Goal: Task Accomplishment & Management: Manage account settings

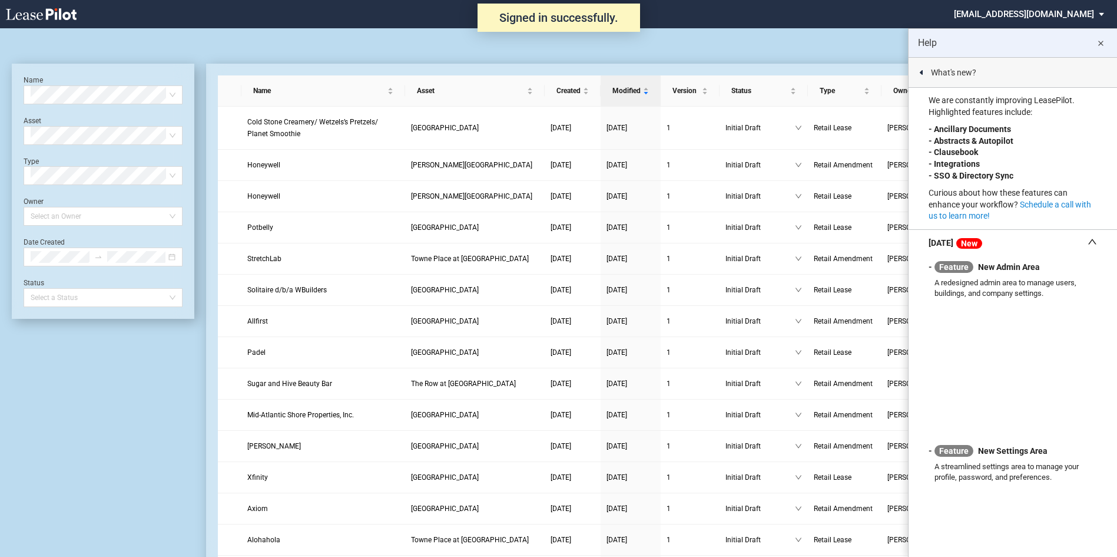
click at [1104, 42] on md-icon "close" at bounding box center [1101, 44] width 14 height 14
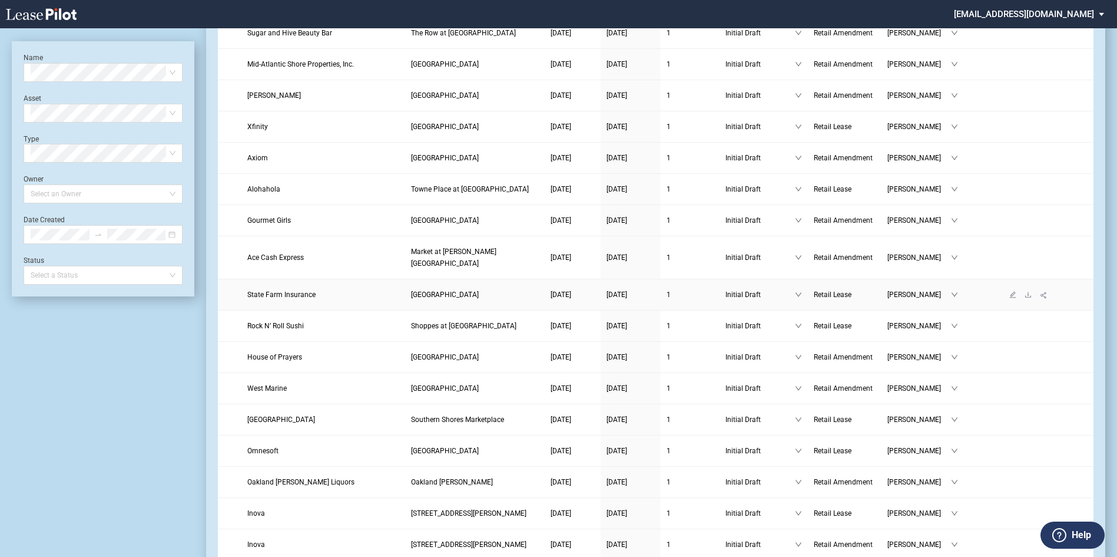
scroll to position [353, 0]
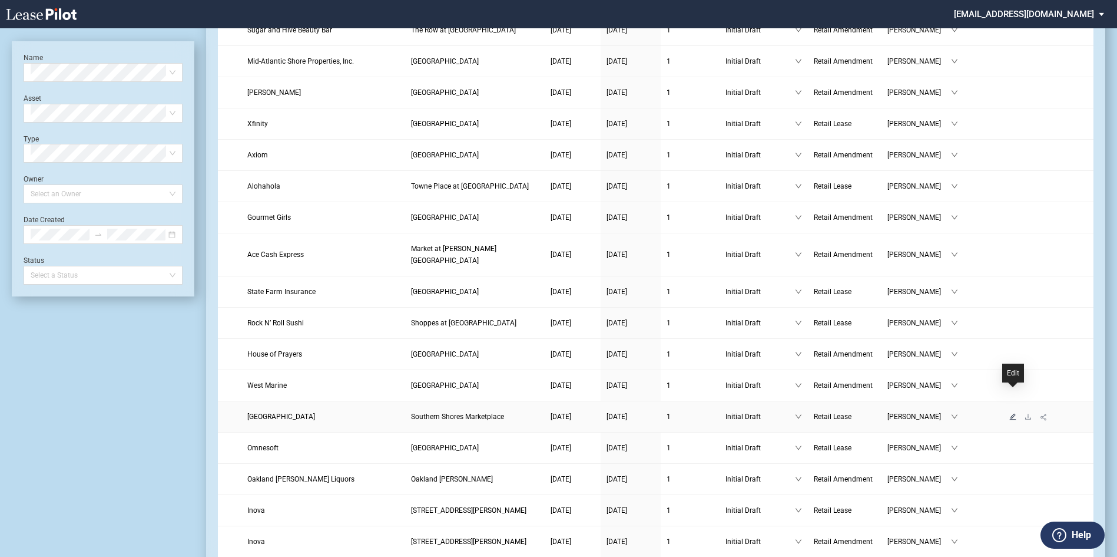
click at [1014, 413] on icon "edit" at bounding box center [1013, 416] width 6 height 6
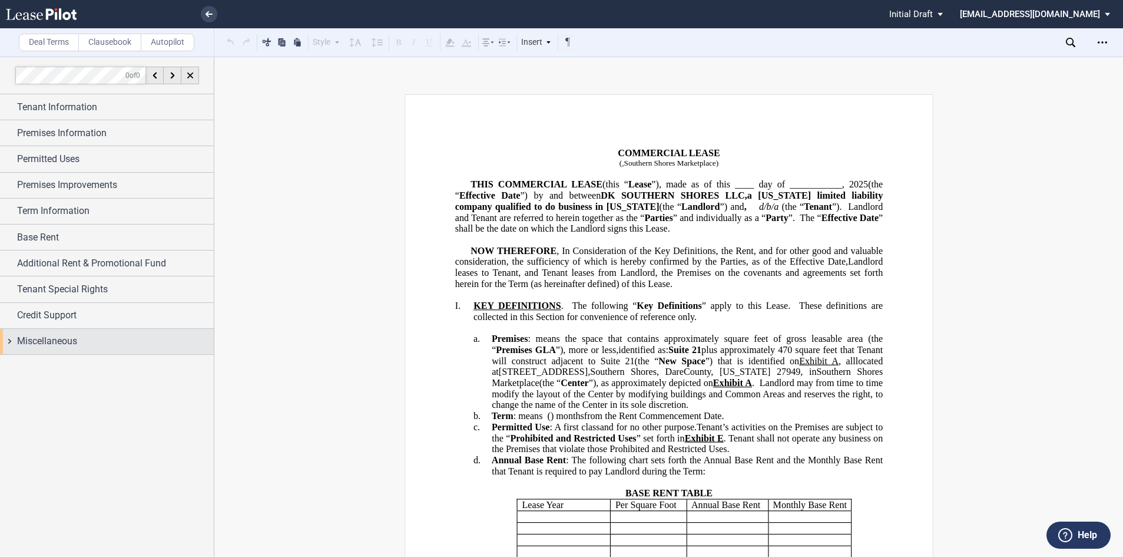
click at [52, 339] on span "Miscellaneous" at bounding box center [47, 341] width 60 height 14
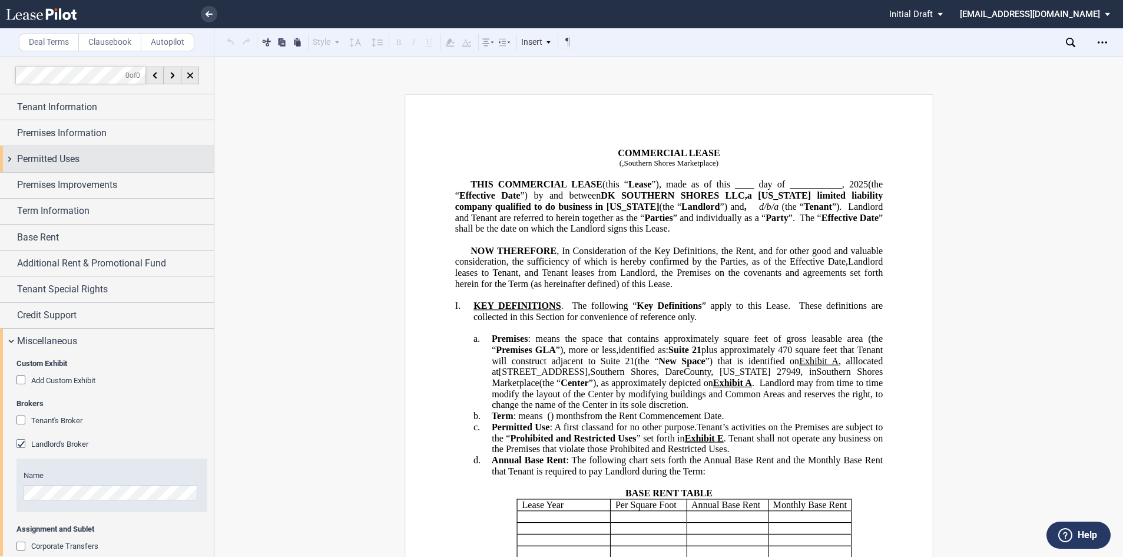
click at [42, 155] on span "Permitted Uses" at bounding box center [48, 159] width 62 height 14
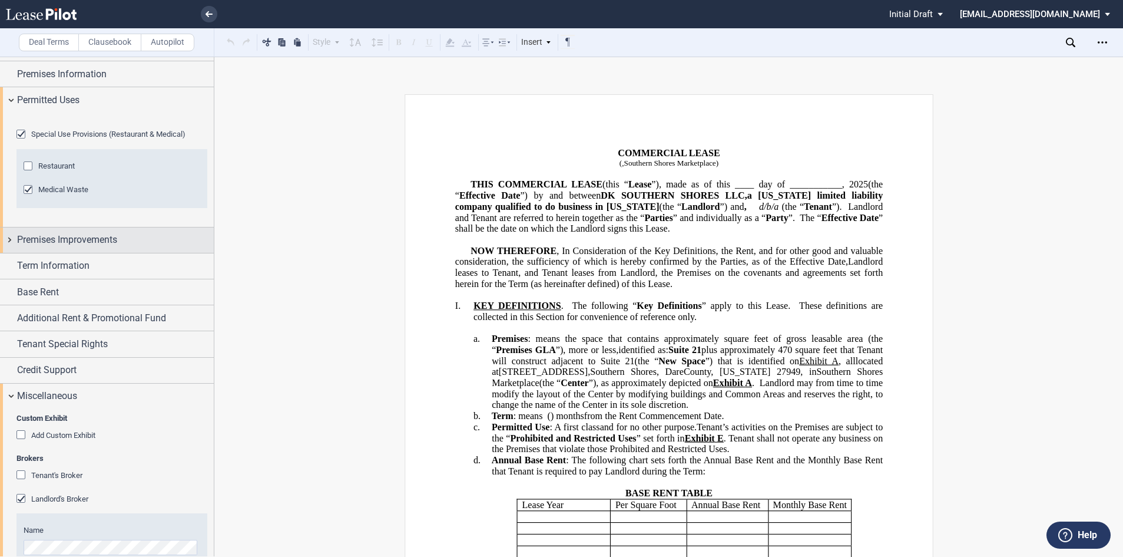
scroll to position [118, 0]
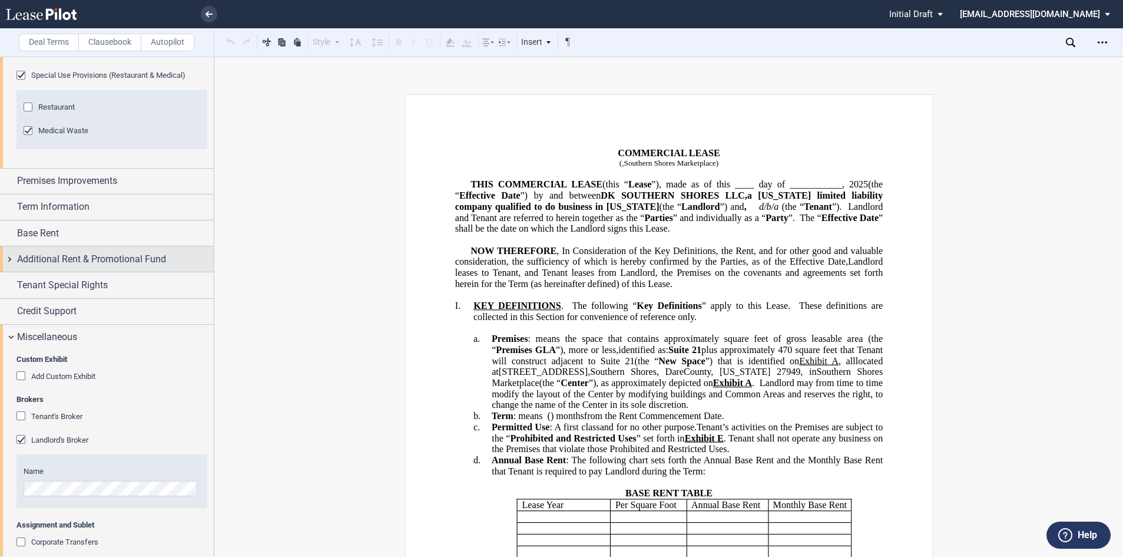
click at [65, 266] on span "Additional Rent & Promotional Fund" at bounding box center [91, 259] width 149 height 14
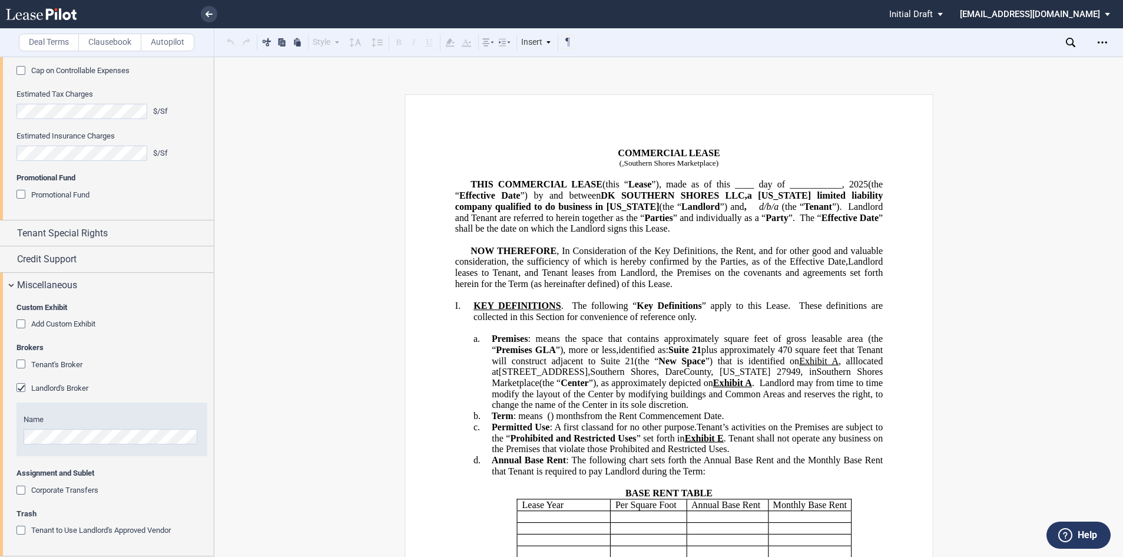
scroll to position [452, 0]
click at [25, 230] on span "Tenant Special Rights" at bounding box center [62, 233] width 91 height 14
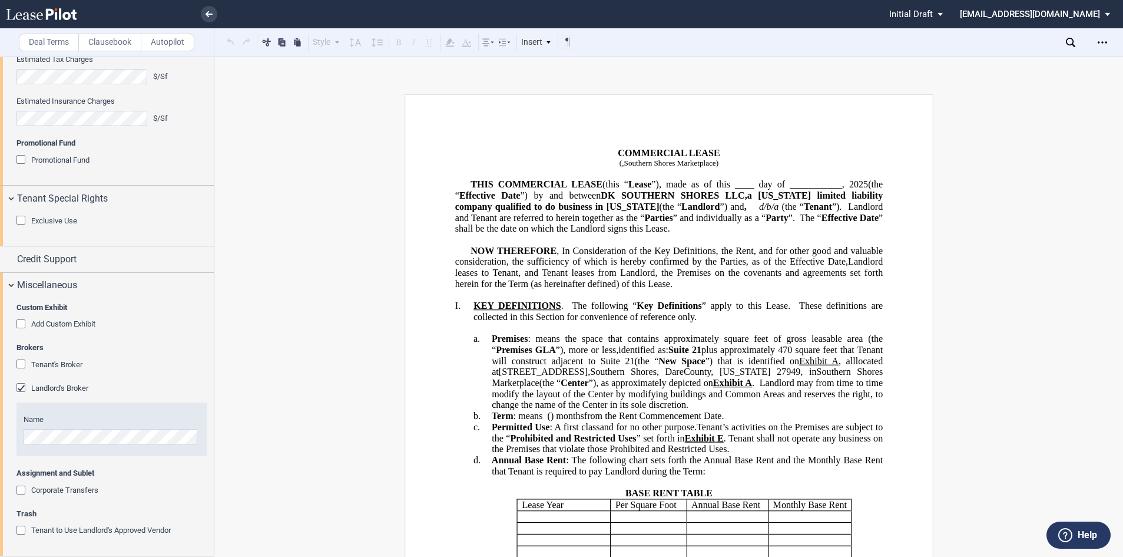
click at [24, 227] on div "Exclusive Use" at bounding box center [22, 222] width 12 height 12
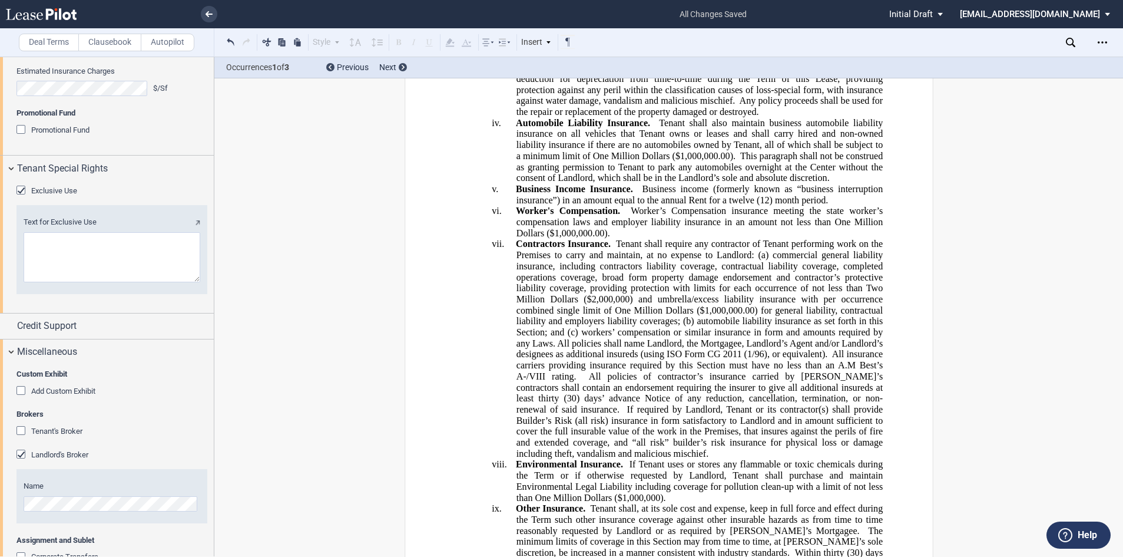
scroll to position [5031, 0]
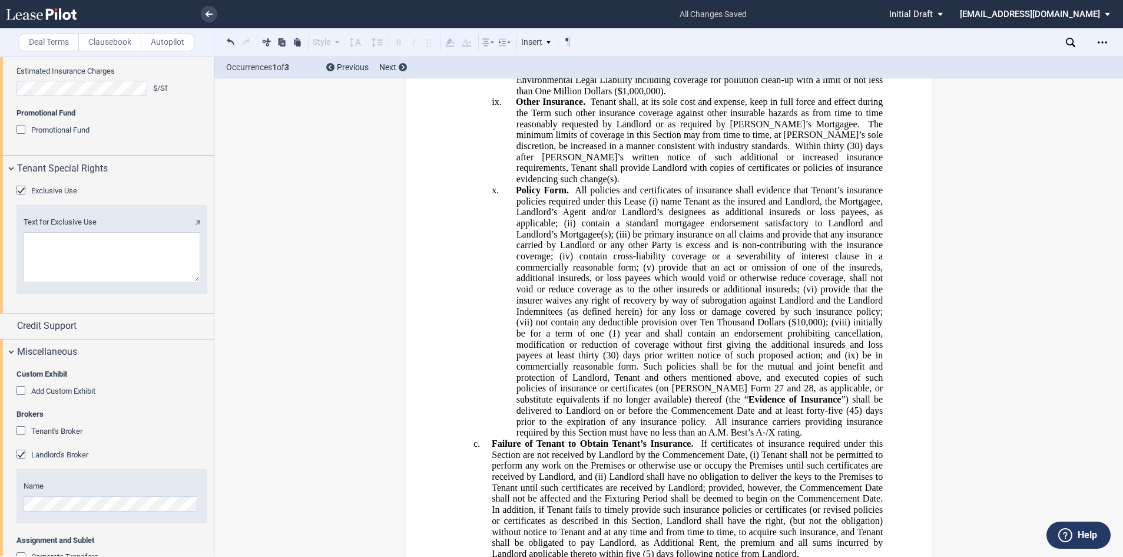
click at [111, 282] on textarea "Text for Exclusive Use" at bounding box center [112, 257] width 177 height 50
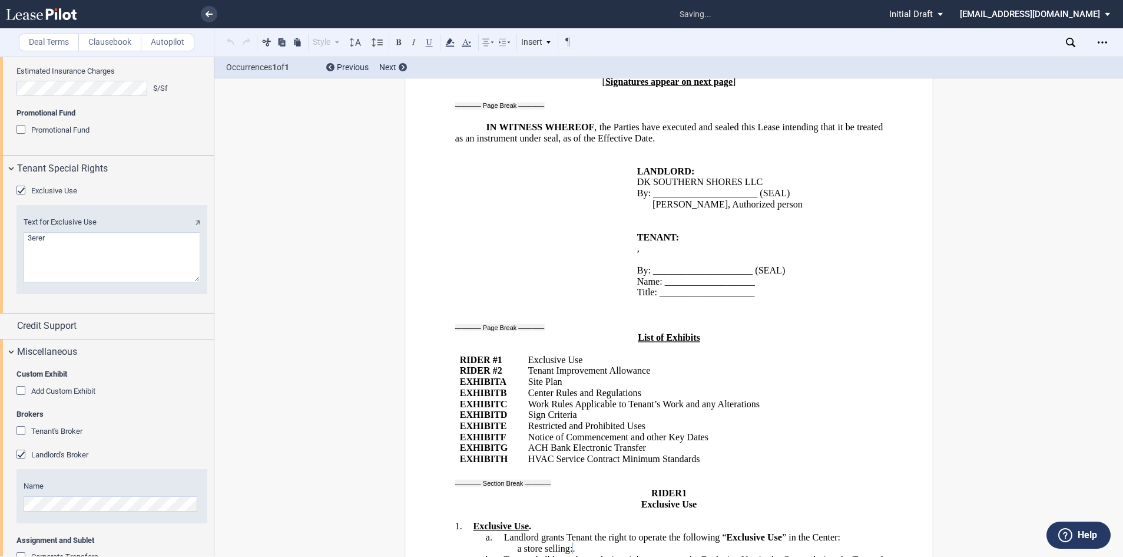
scroll to position [23349, 0]
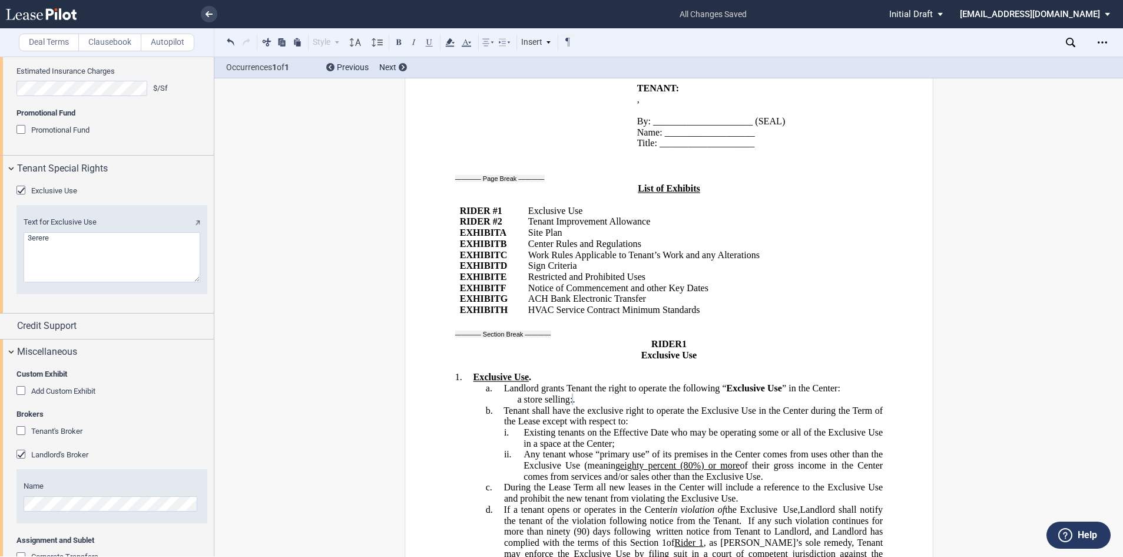
type textarea "3erere"
drag, startPoint x: 651, startPoint y: 443, endPoint x: 872, endPoint y: 435, distance: 220.4
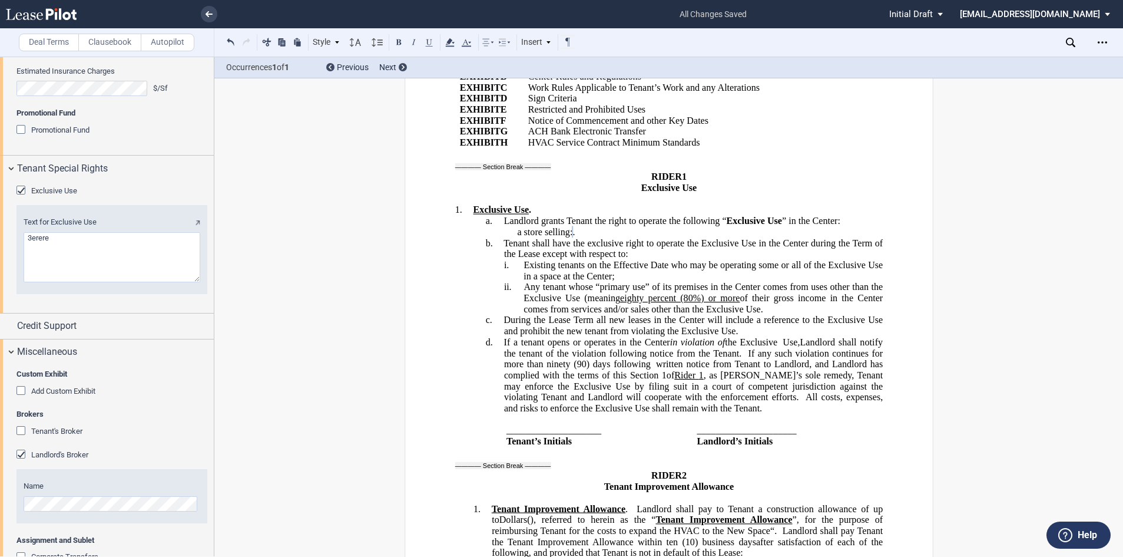
scroll to position [23526, 0]
